Goal: Task Accomplishment & Management: Use online tool/utility

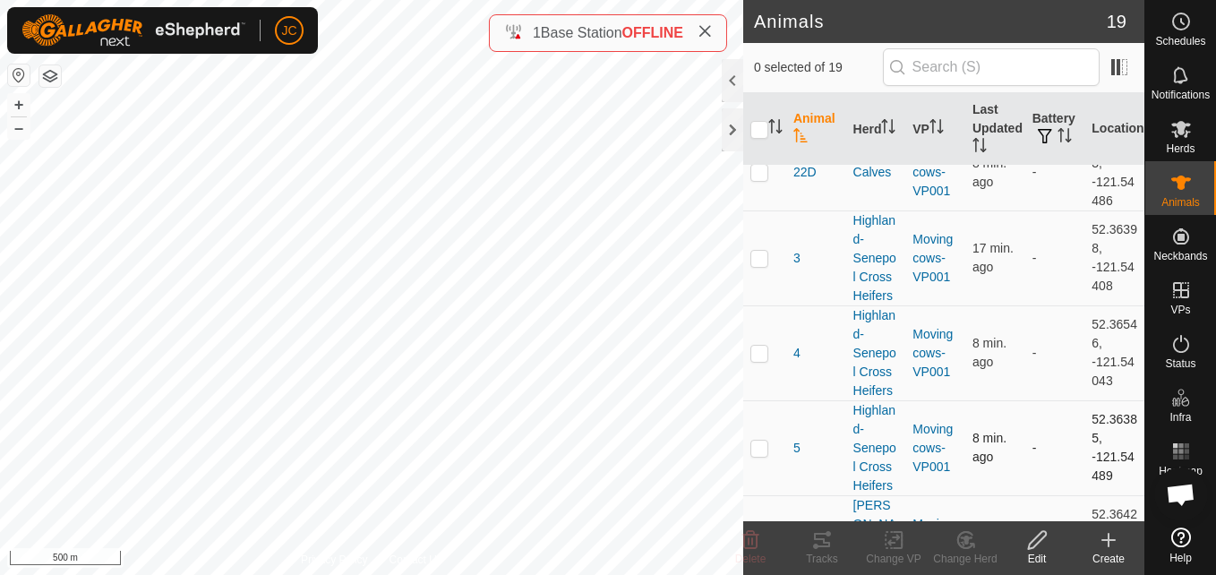
scroll to position [621, 0]
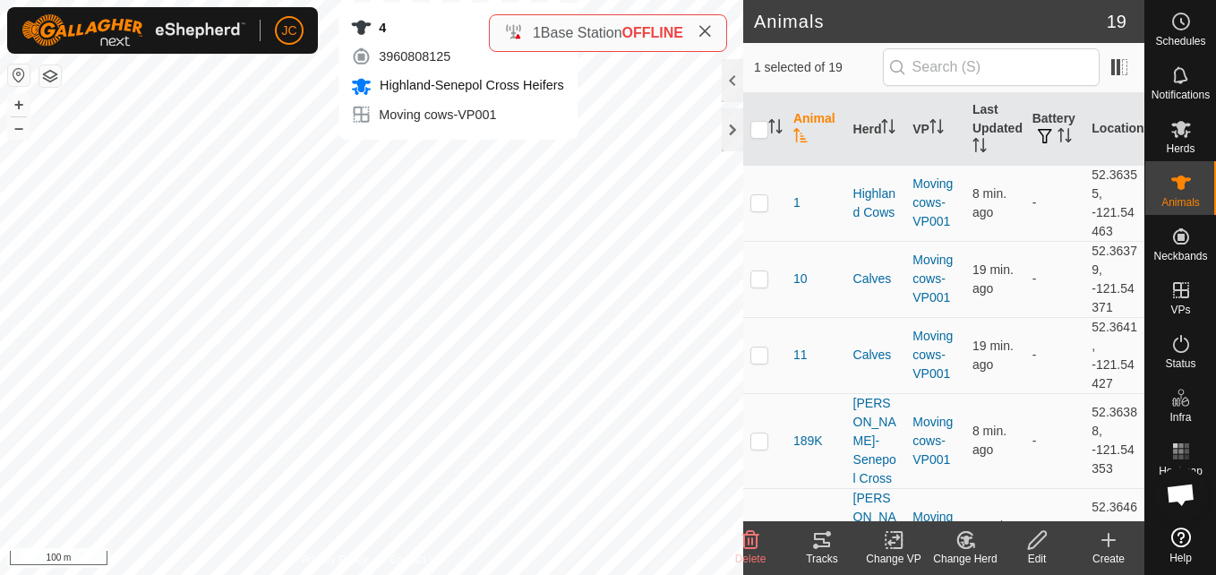
checkbox input "true"
checkbox input "false"
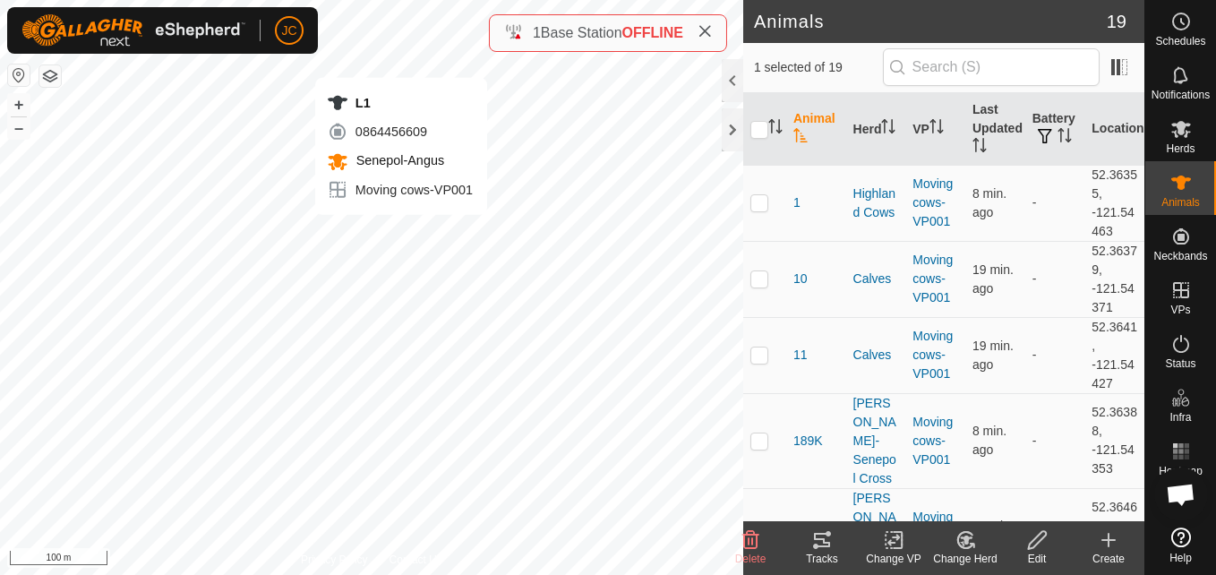
checkbox input "false"
checkbox input "true"
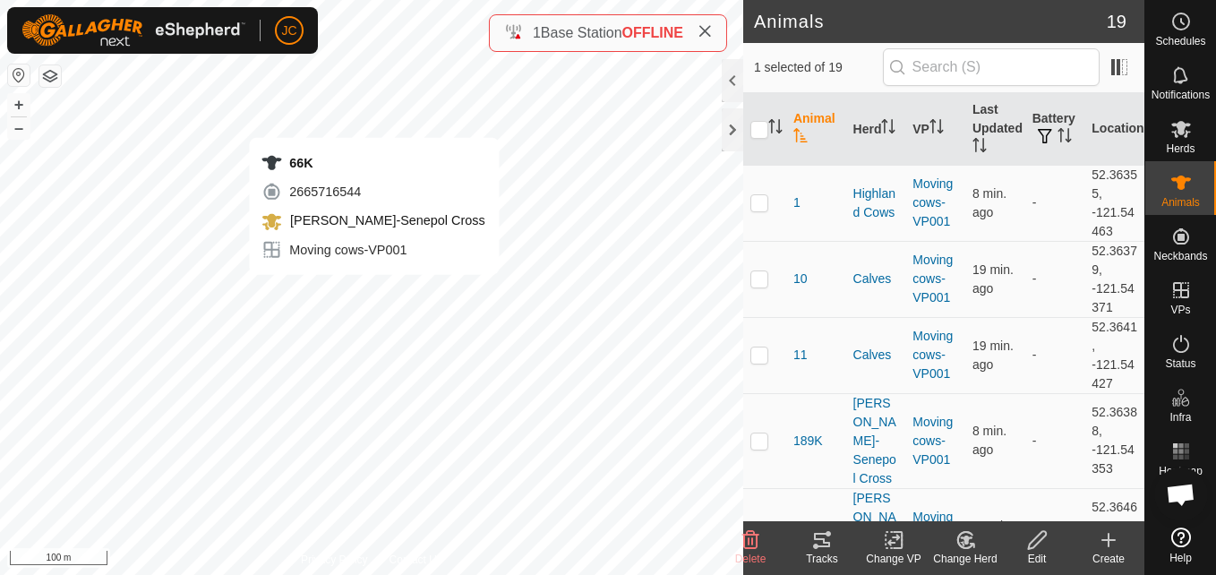
checkbox input "true"
checkbox input "false"
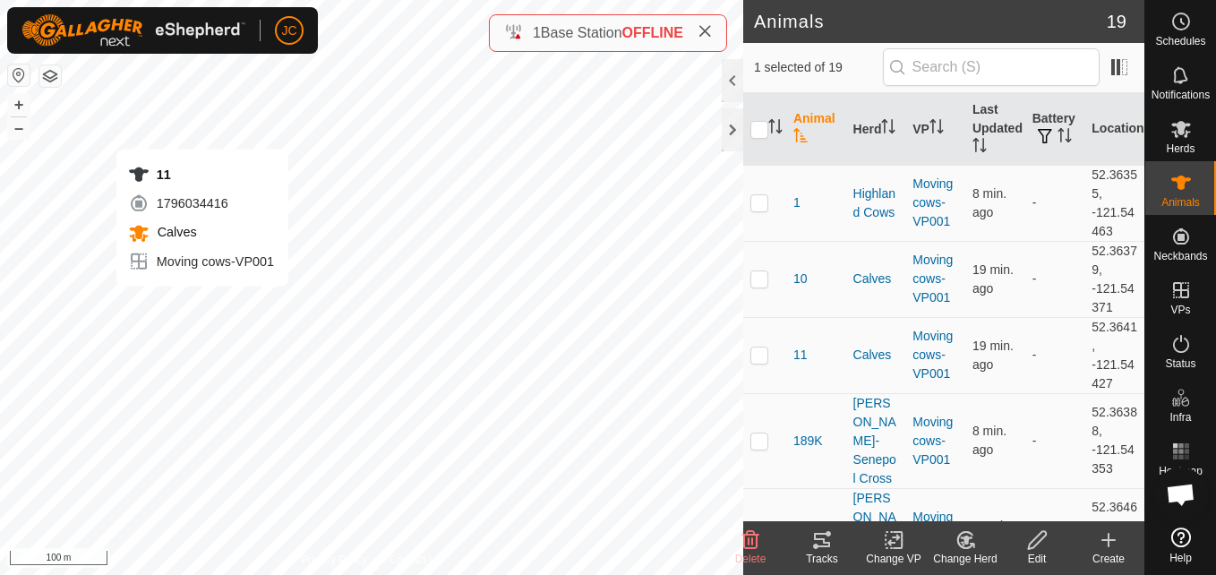
checkbox input "true"
checkbox input "false"
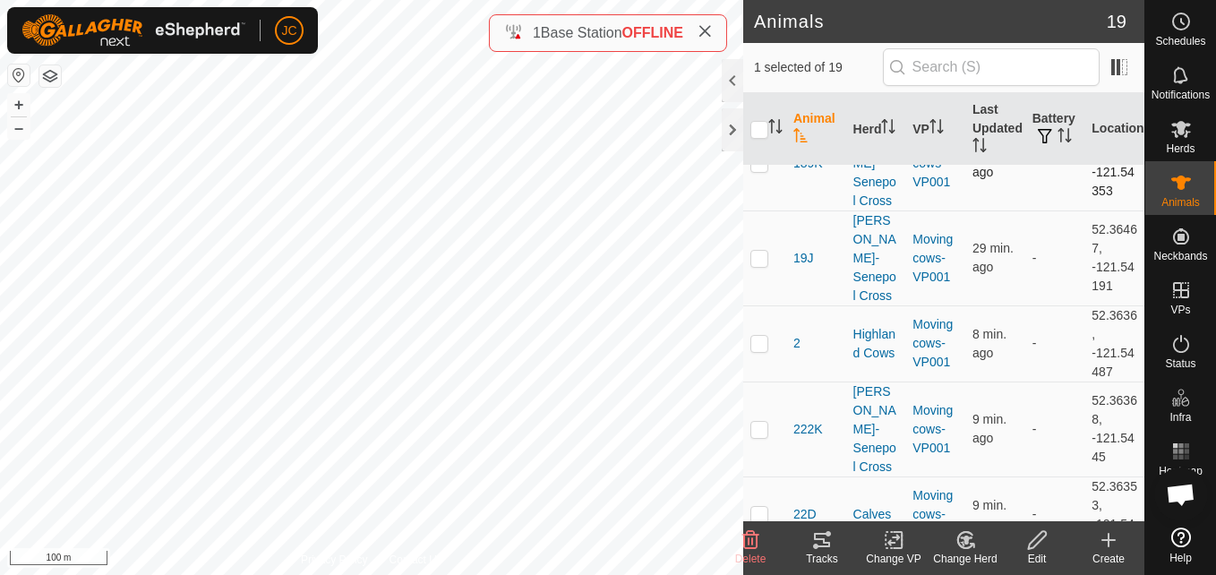
scroll to position [0, 0]
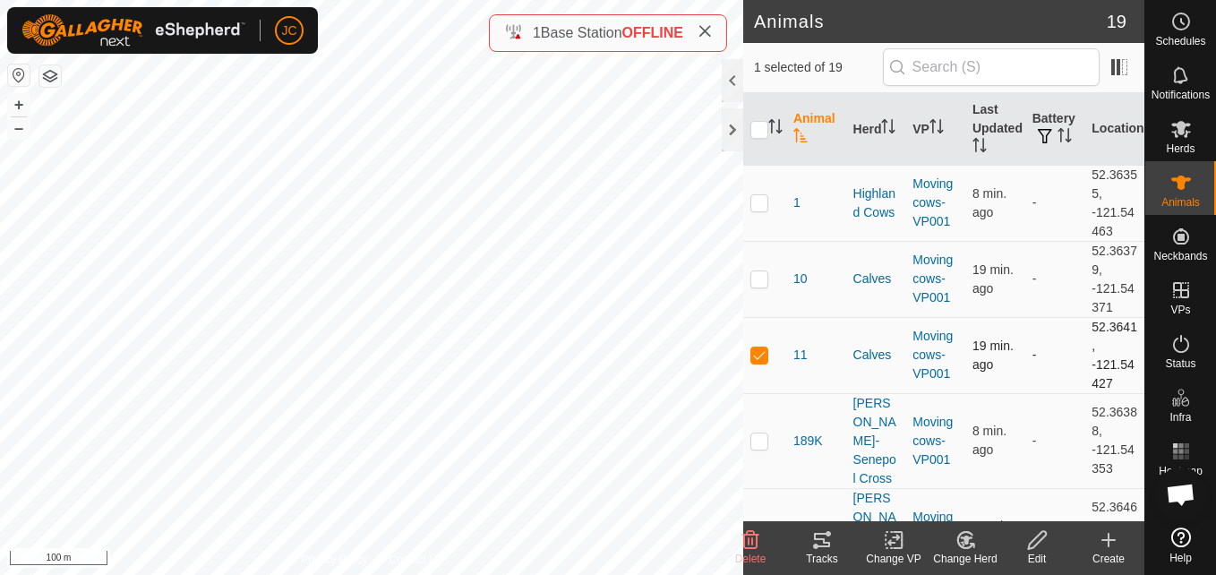
click at [759, 365] on td at bounding box center [764, 355] width 43 height 76
checkbox input "false"
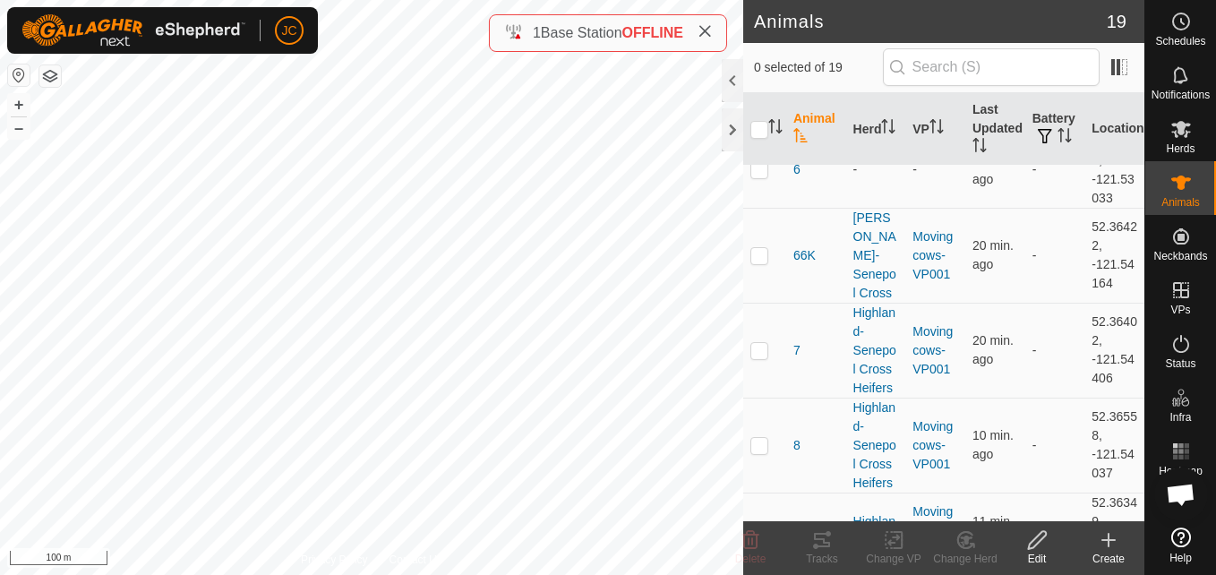
scroll to position [1185, 0]
